Goal: Find specific page/section: Find specific page/section

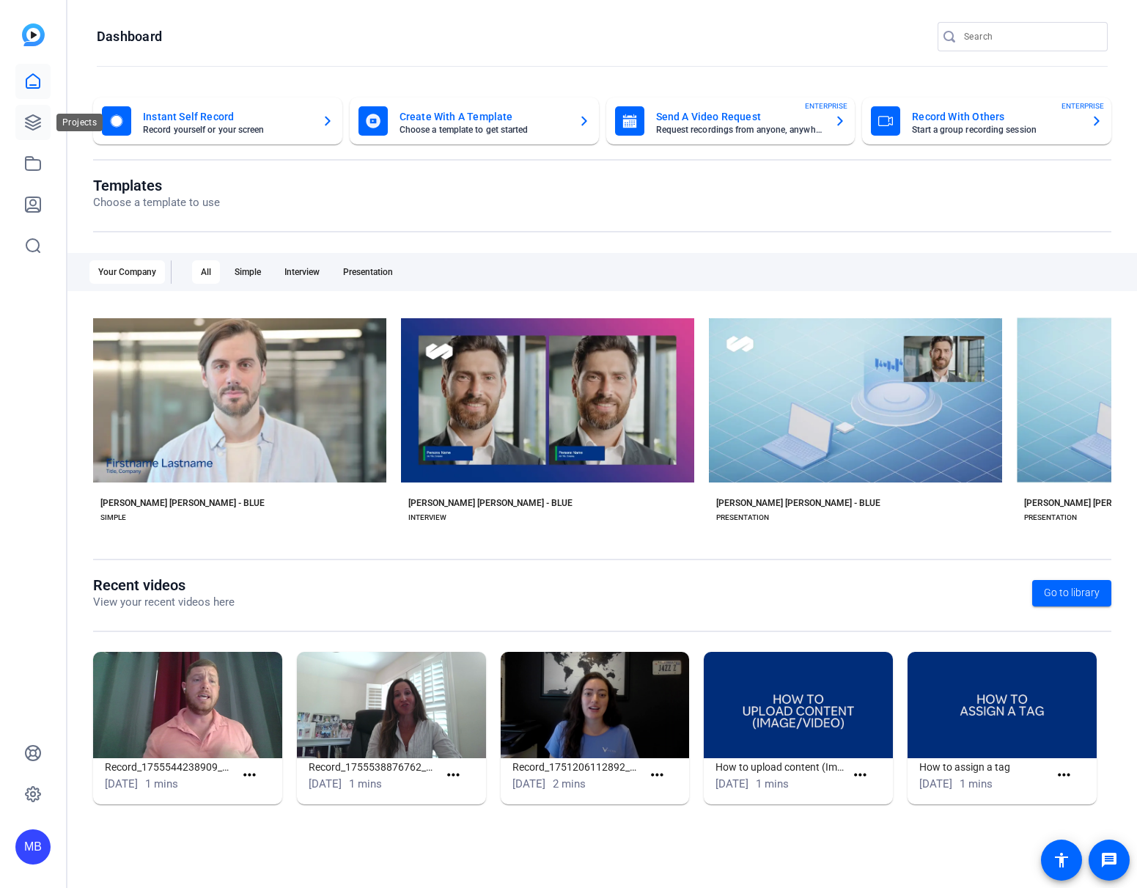
click at [31, 115] on icon at bounding box center [33, 122] width 15 height 15
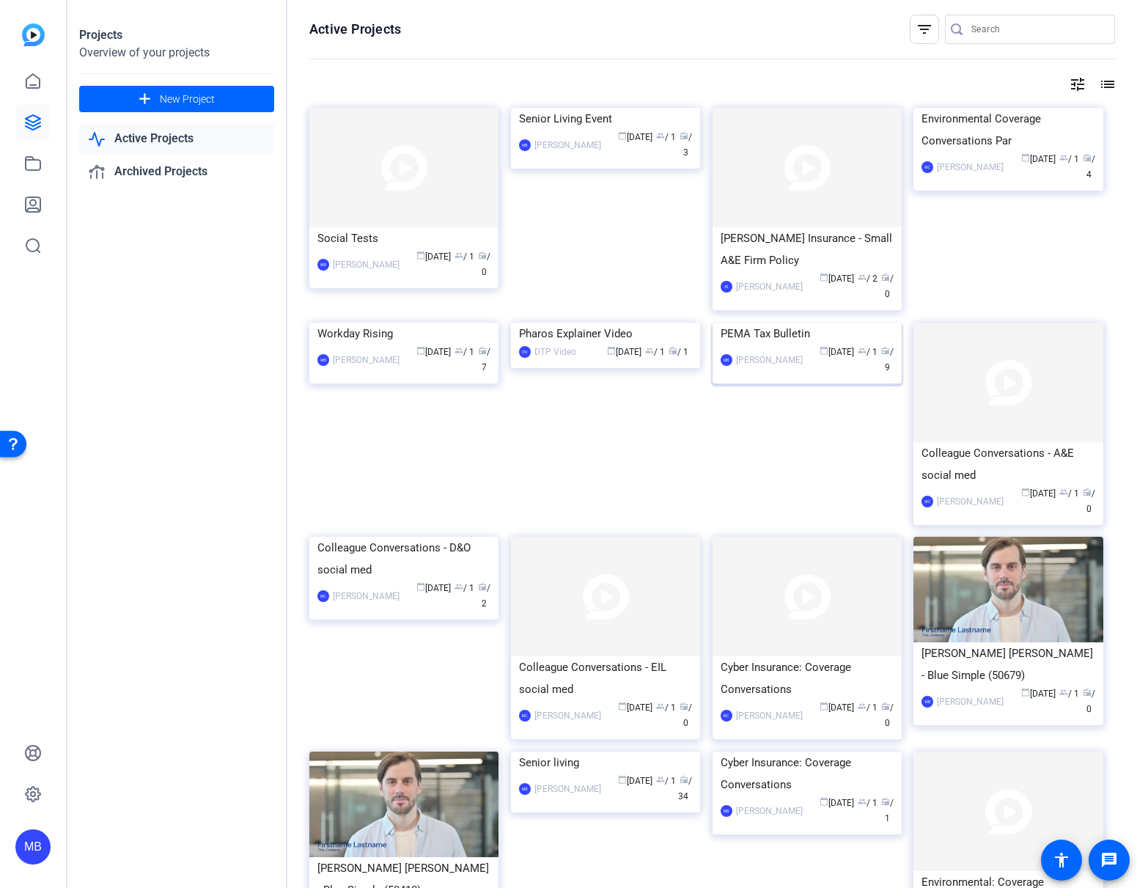
click at [836, 323] on img at bounding box center [807, 323] width 189 height 0
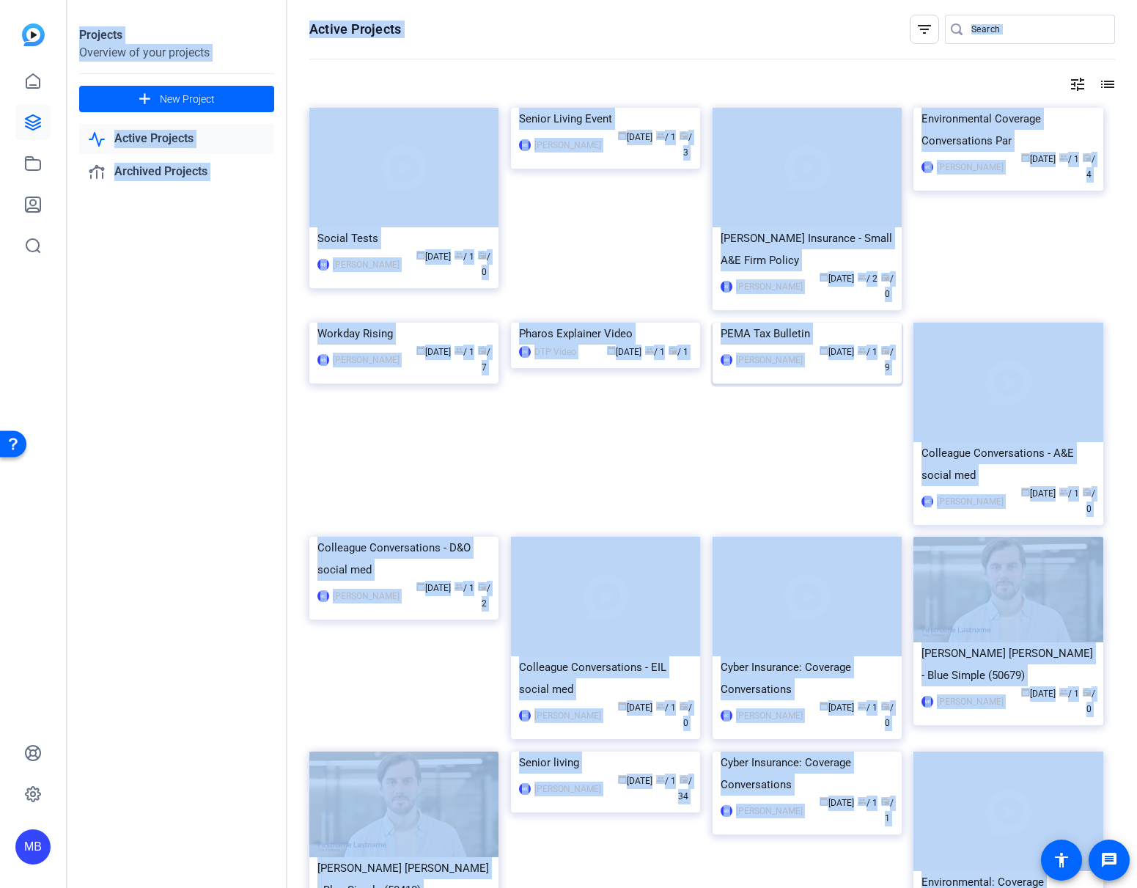
click at [836, 366] on div "Projects Overview of your projects add New Project Active Projects Archived Pro…" at bounding box center [602, 444] width 1070 height 888
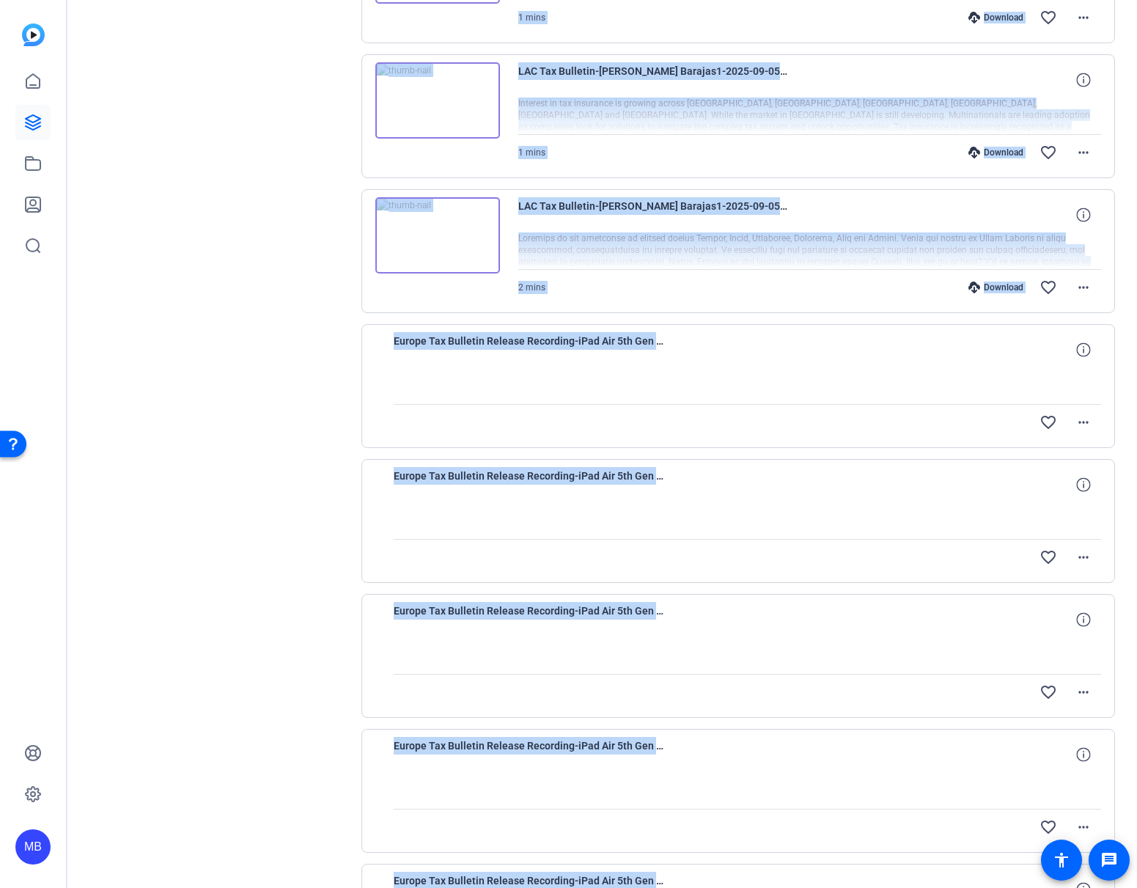
scroll to position [529, 0]
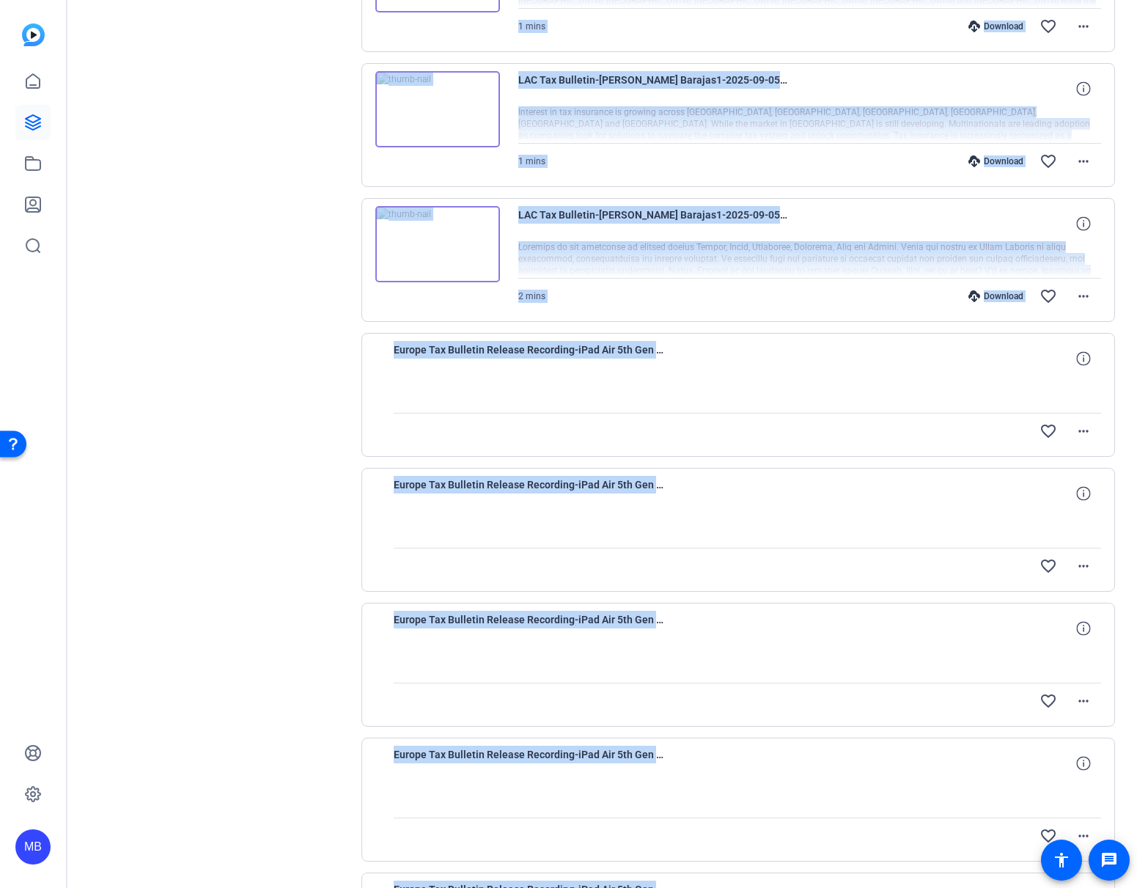
click at [612, 316] on div "LAC Tax Bulletin-[PERSON_NAME] Barajas1-2025-09-05-13-02-41-409-0 2 mins Downlo…" at bounding box center [738, 260] width 755 height 124
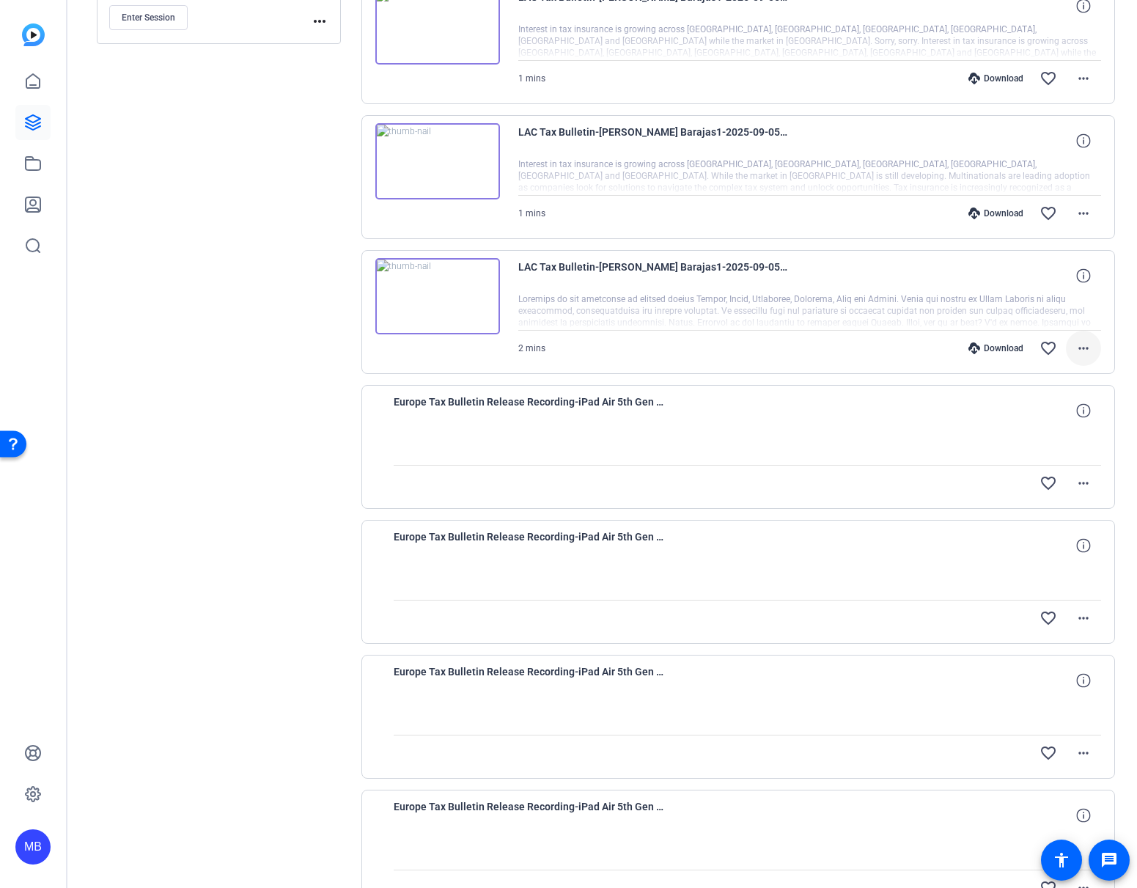
scroll to position [460, 0]
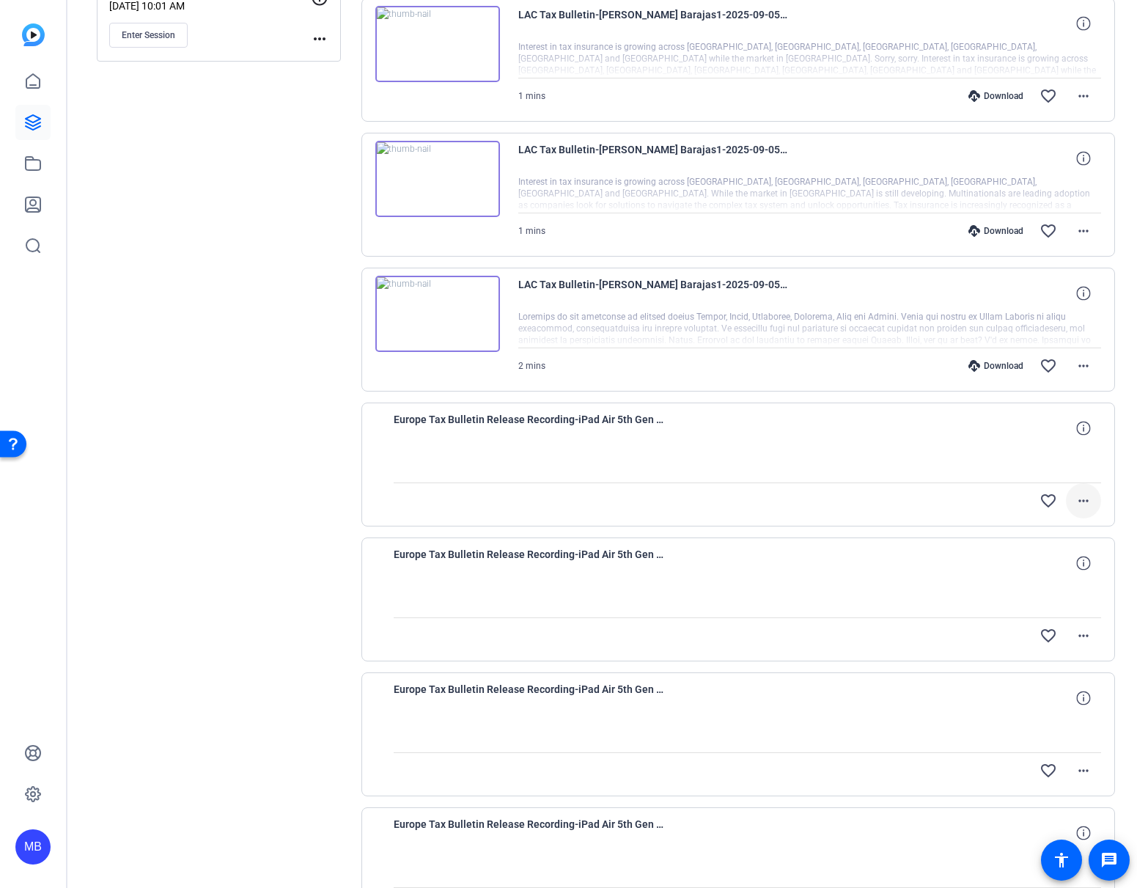
click at [1075, 497] on mat-icon "more_horiz" at bounding box center [1084, 501] width 18 height 18
click at [510, 427] on div at bounding box center [568, 444] width 1137 height 888
